Goal: Task Accomplishment & Management: Manage account settings

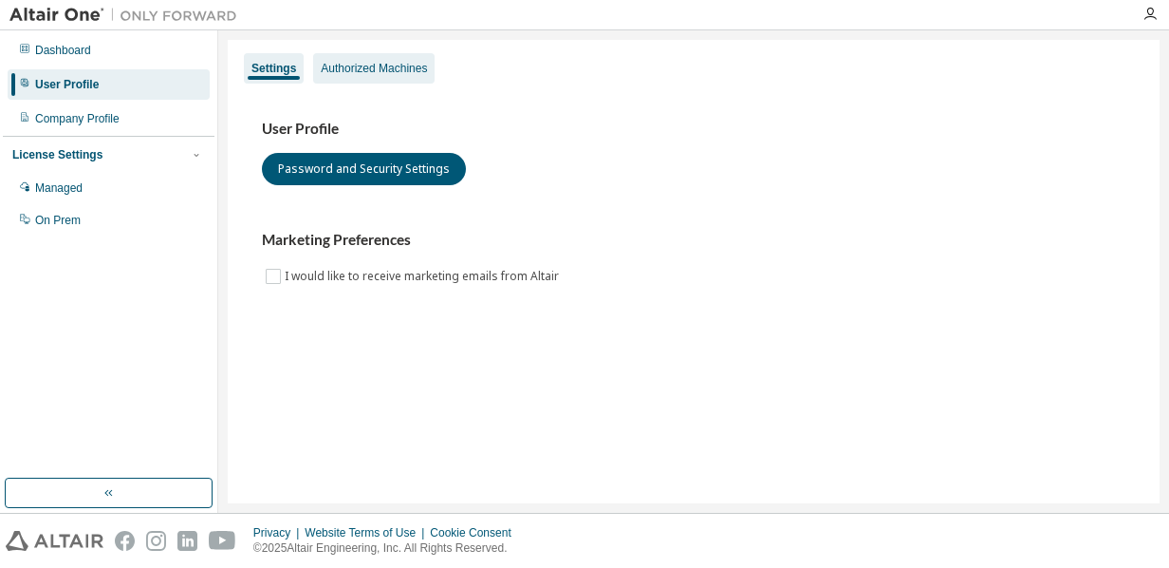
click at [349, 63] on div "Authorized Machines" at bounding box center [374, 68] width 106 height 15
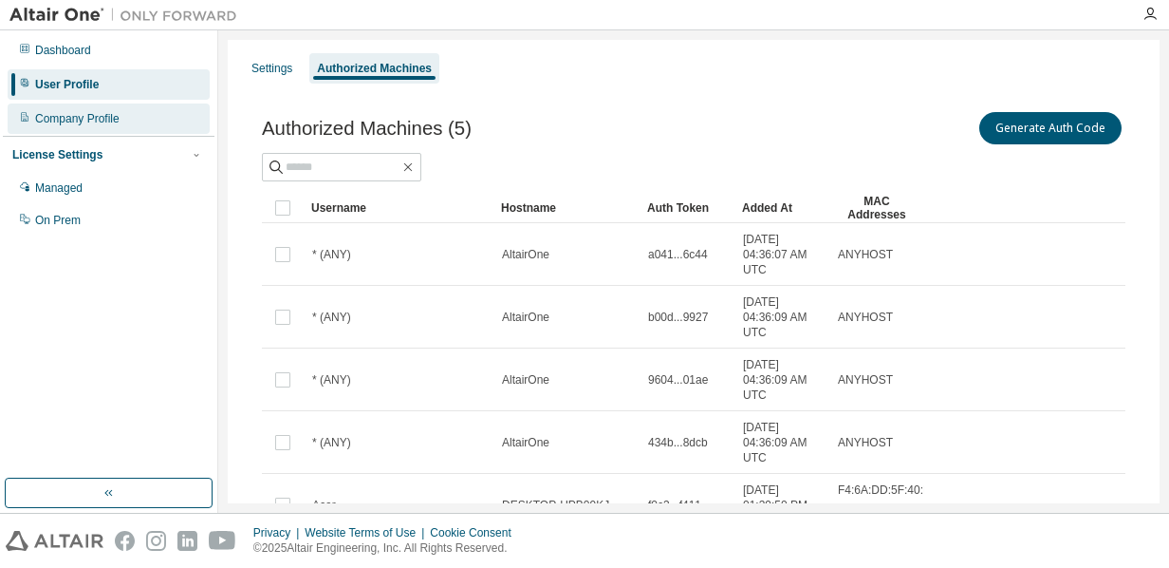
click at [134, 112] on div "Company Profile" at bounding box center [109, 118] width 202 height 30
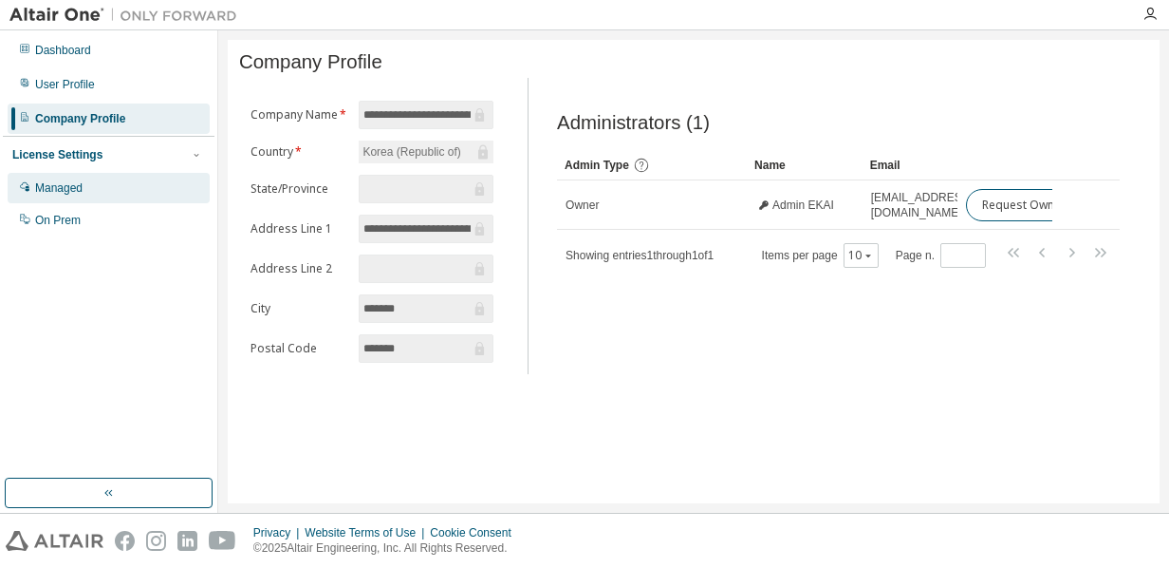
click at [132, 189] on div "Managed" at bounding box center [109, 188] width 202 height 30
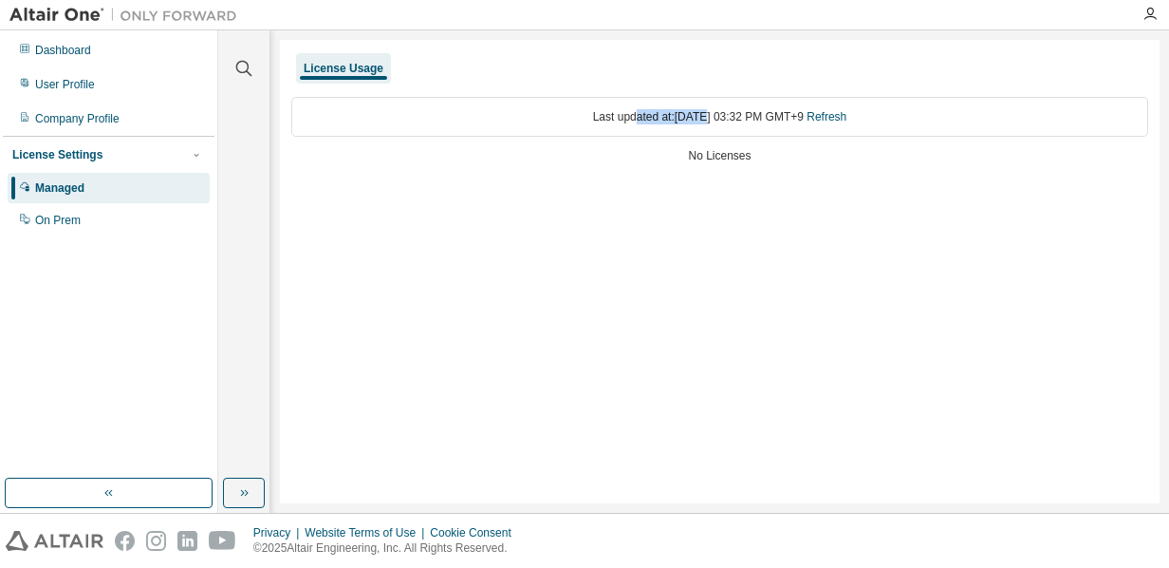
drag, startPoint x: 616, startPoint y: 116, endPoint x: 689, endPoint y: 116, distance: 73.1
click at [689, 116] on div "Last updated at: [DATE] 03:32 PM GMT+9 Refresh" at bounding box center [719, 117] width 857 height 40
drag, startPoint x: 689, startPoint y: 116, endPoint x: 654, endPoint y: 167, distance: 62.1
click at [654, 167] on div "Last updated at: [DATE] 03:32 PM GMT+9 Refresh No Licenses" at bounding box center [719, 131] width 857 height 93
click at [83, 208] on div "On Prem" at bounding box center [109, 220] width 202 height 30
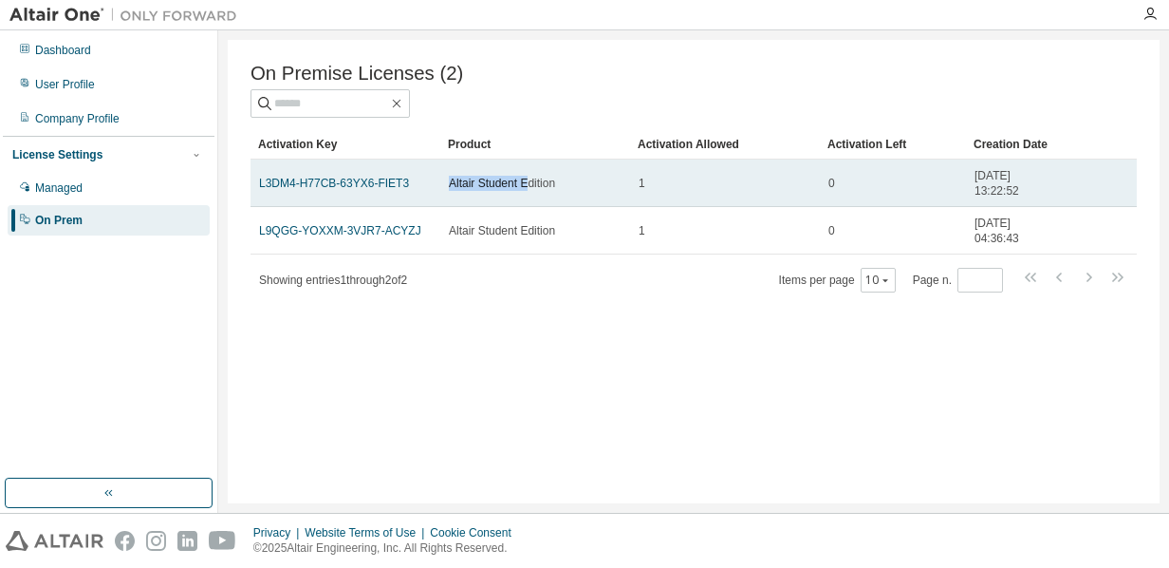
drag, startPoint x: 431, startPoint y: 178, endPoint x: 528, endPoint y: 176, distance: 96.9
click at [528, 176] on tr "L3DM4-H77CB-63YX6-FIET3 Altair Student Edition 1 0 [DATE] 13:22:52" at bounding box center [694, 182] width 886 height 47
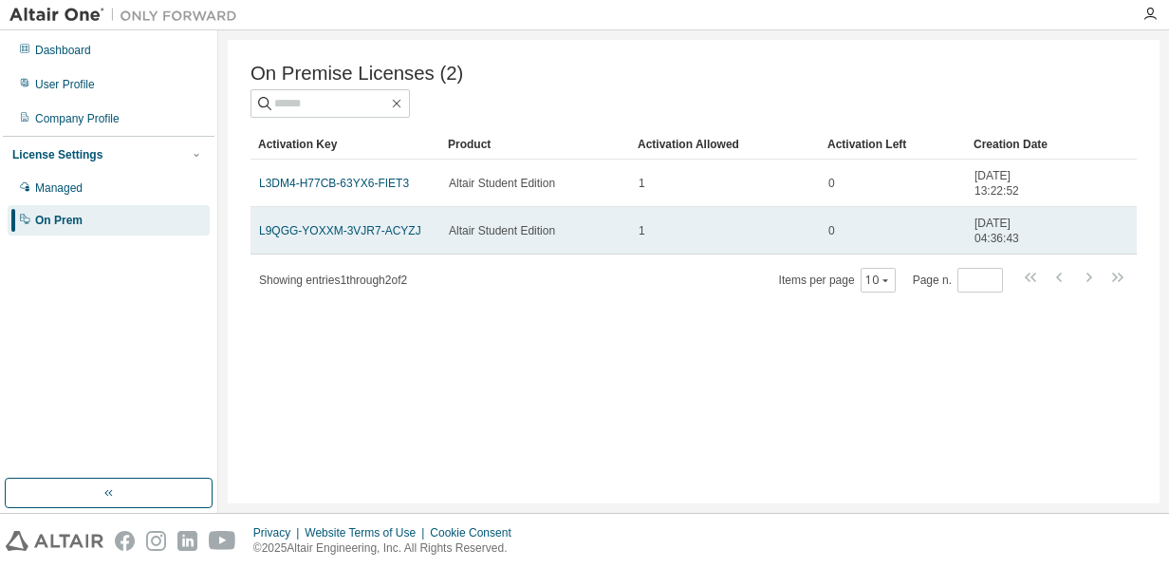
drag, startPoint x: 528, startPoint y: 176, endPoint x: 620, endPoint y: 243, distance: 114.1
click at [620, 243] on td "Altair Student Edition" at bounding box center [535, 230] width 190 height 47
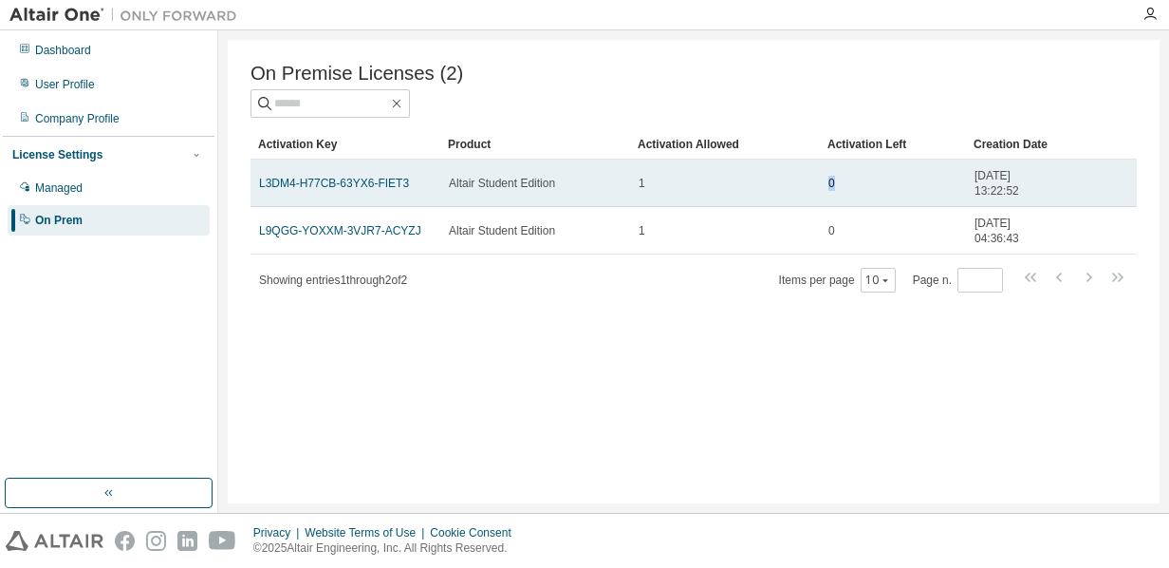
drag, startPoint x: 644, startPoint y: 180, endPoint x: 897, endPoint y: 181, distance: 253.4
click at [897, 181] on tr "L3DM4-H77CB-63YX6-FIET3 Altair Student Edition 1 0 [DATE] 13:22:52" at bounding box center [694, 182] width 886 height 47
drag, startPoint x: 897, startPoint y: 181, endPoint x: 900, endPoint y: 196, distance: 14.5
click at [900, 196] on td "0" at bounding box center [893, 182] width 146 height 47
